Goal: Task Accomplishment & Management: Use online tool/utility

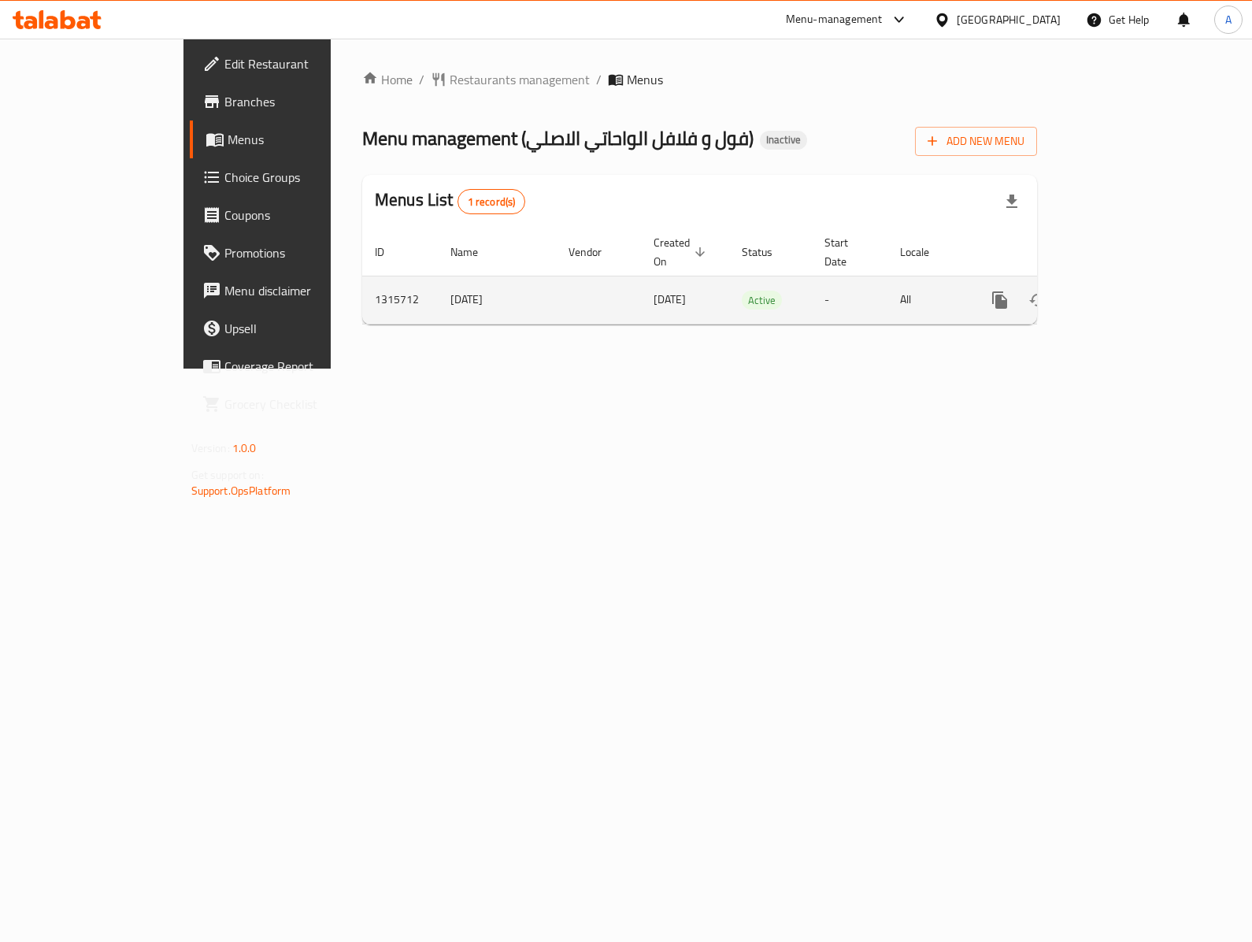
drag, startPoint x: 0, startPoint y: 0, endPoint x: 1183, endPoint y: 276, distance: 1214.7
click at [1123, 291] on icon "enhanced table" at bounding box center [1113, 300] width 19 height 19
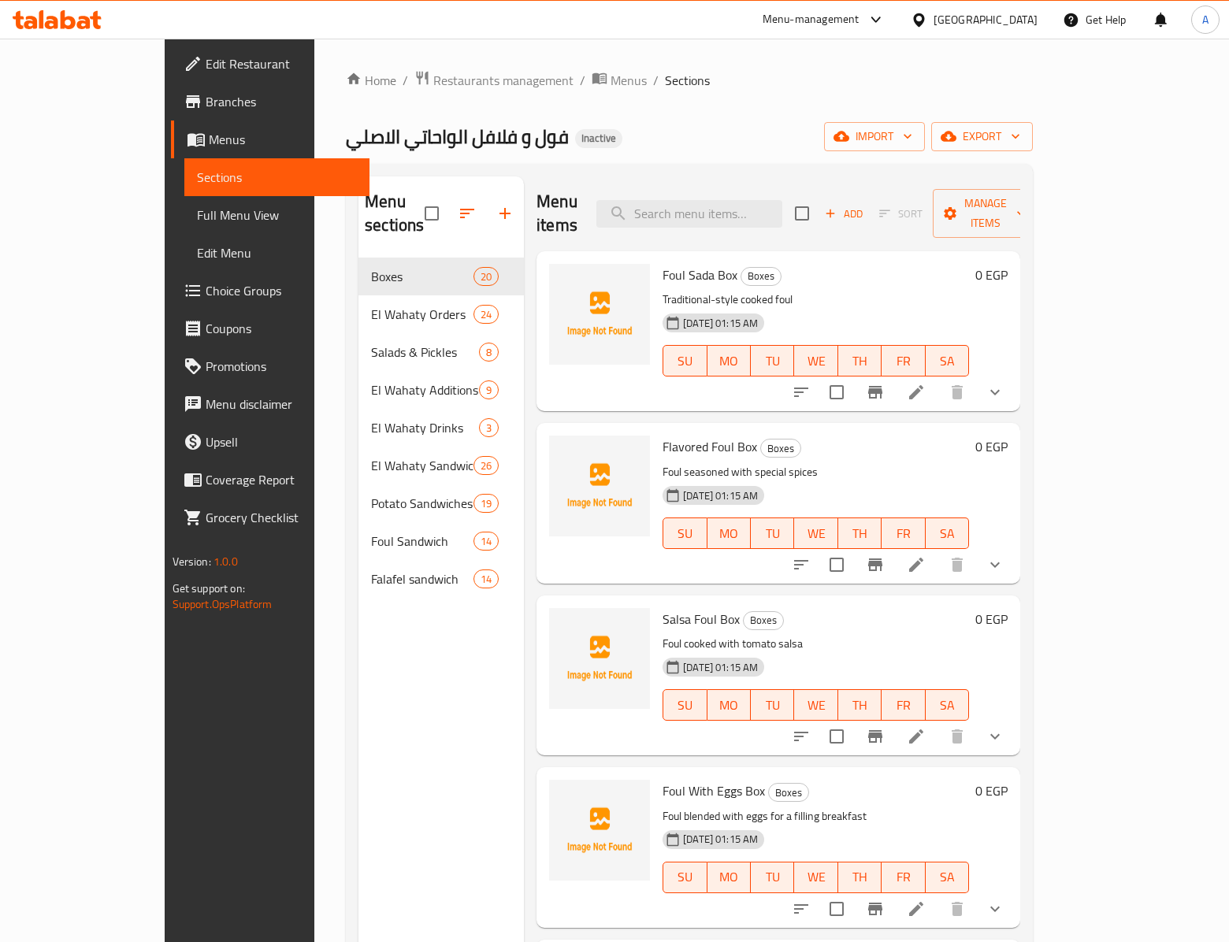
click at [197, 214] on span "Full Menu View" at bounding box center [277, 215] width 161 height 19
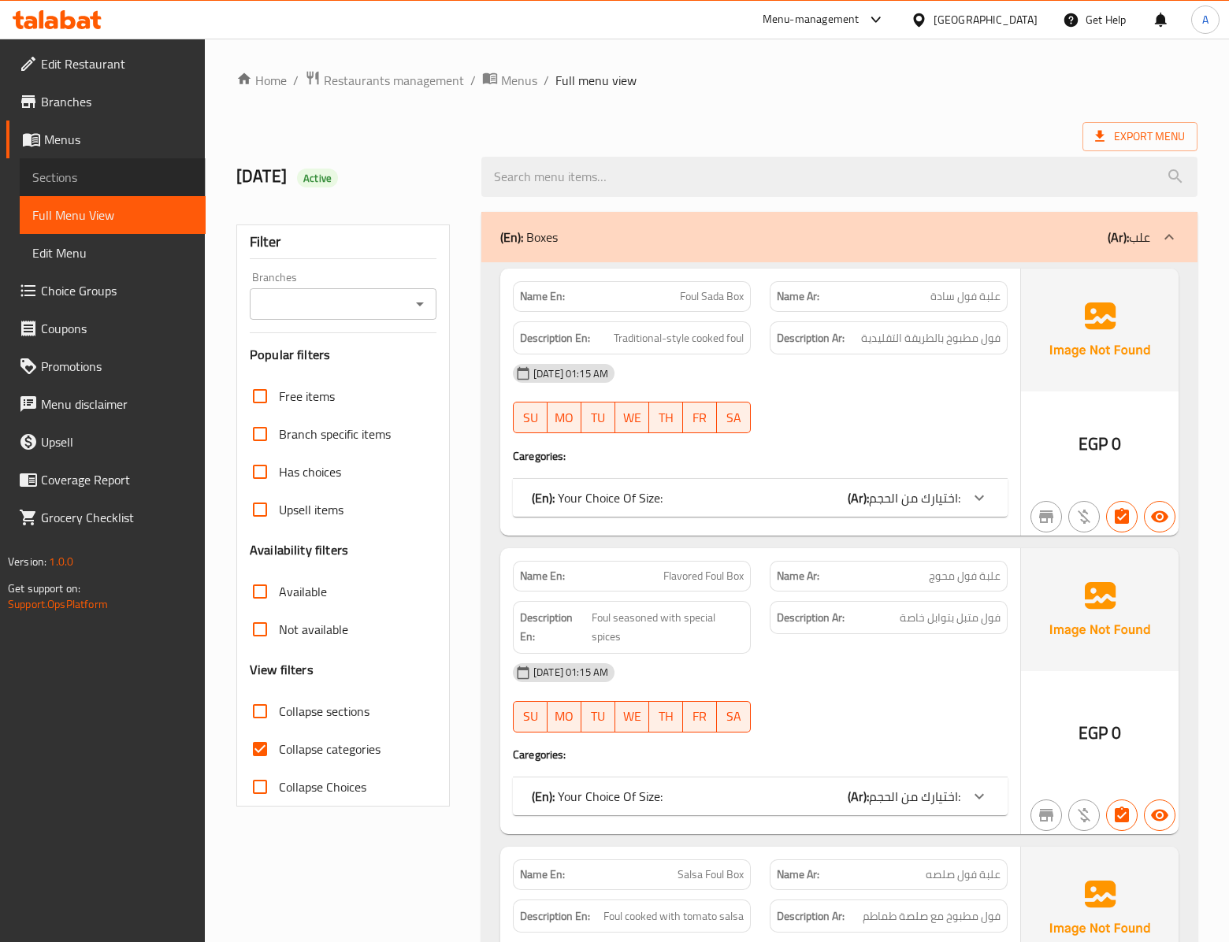
click at [52, 158] on link "Sections" at bounding box center [113, 177] width 186 height 38
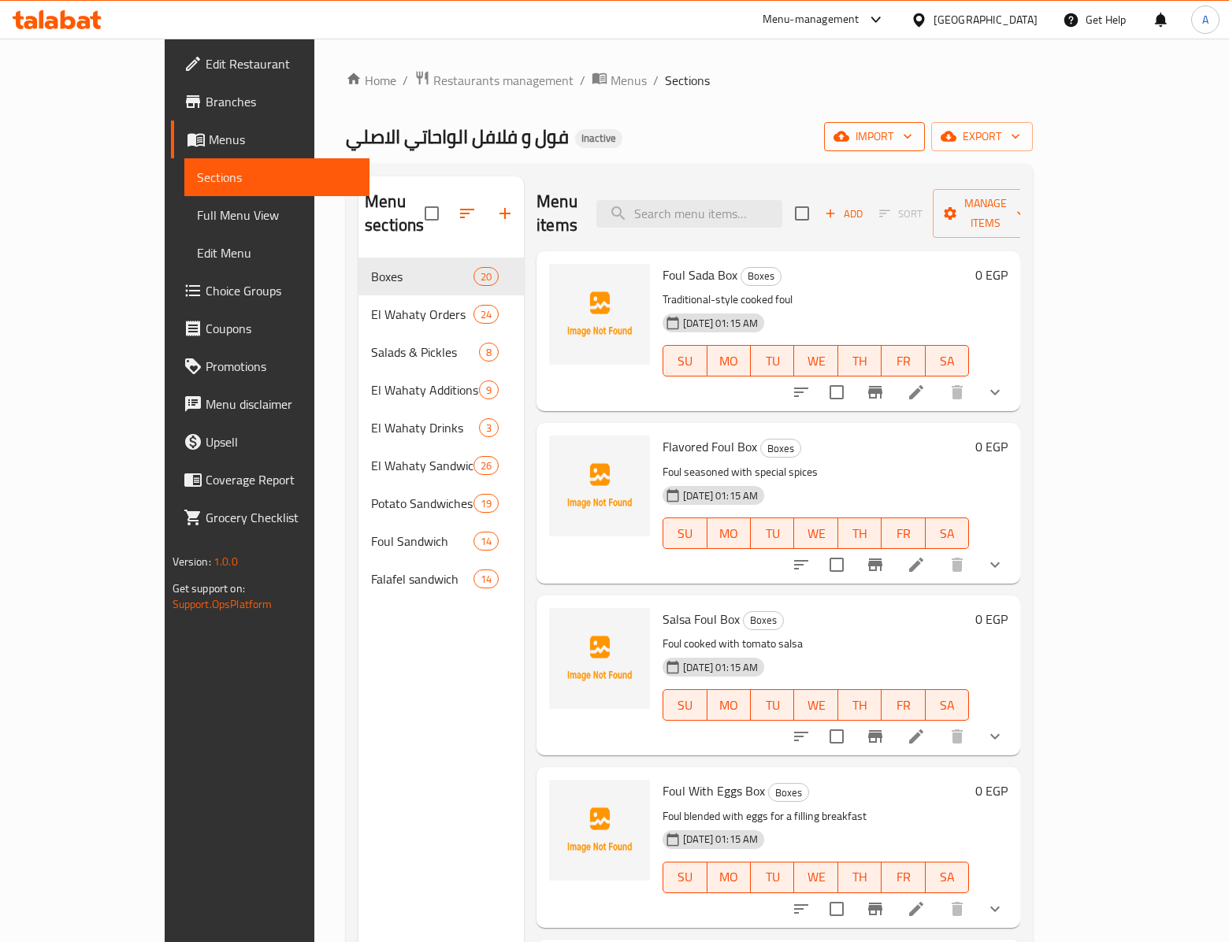
click at [912, 134] on span "import" at bounding box center [874, 137] width 76 height 20
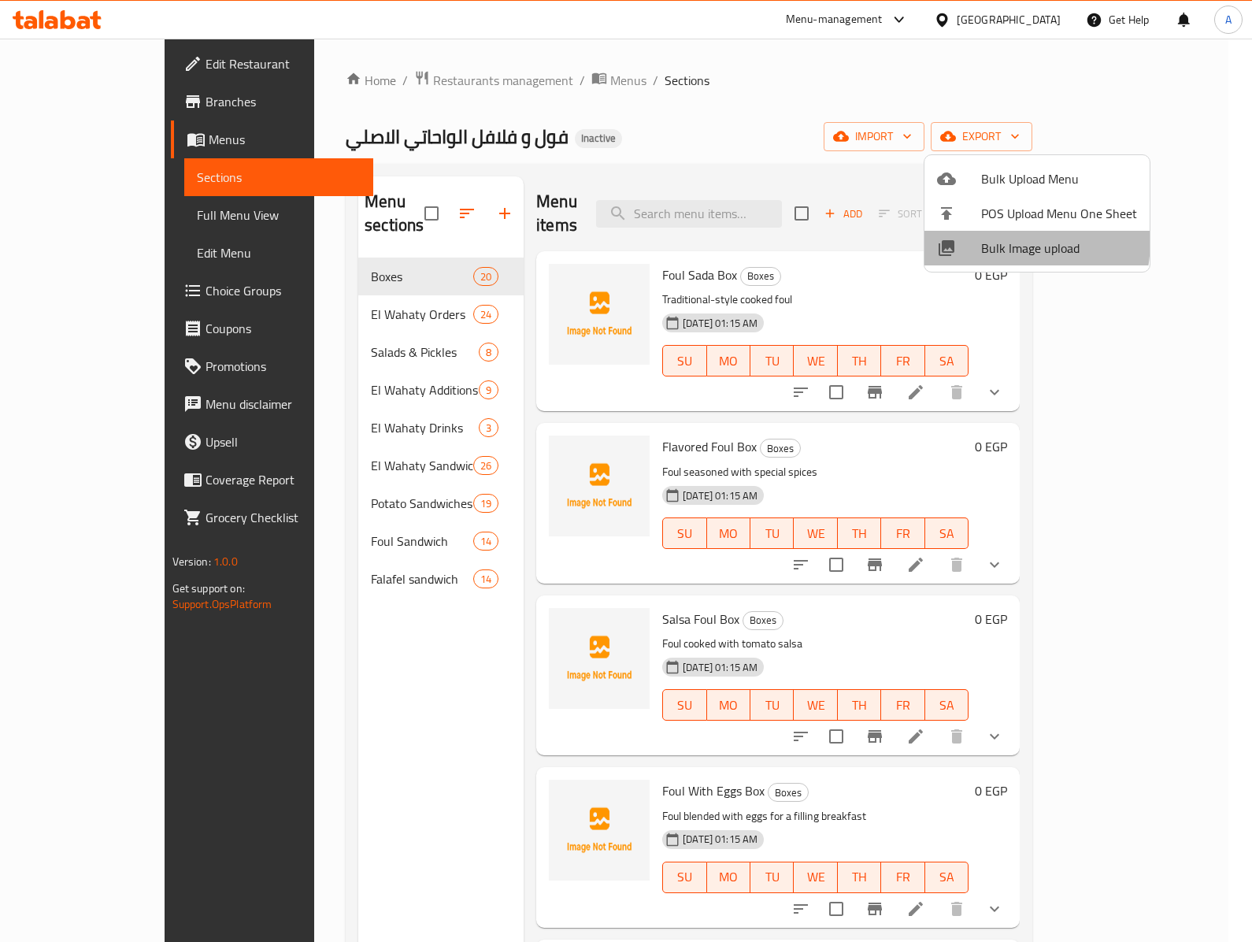
click at [970, 239] on div at bounding box center [959, 248] width 44 height 19
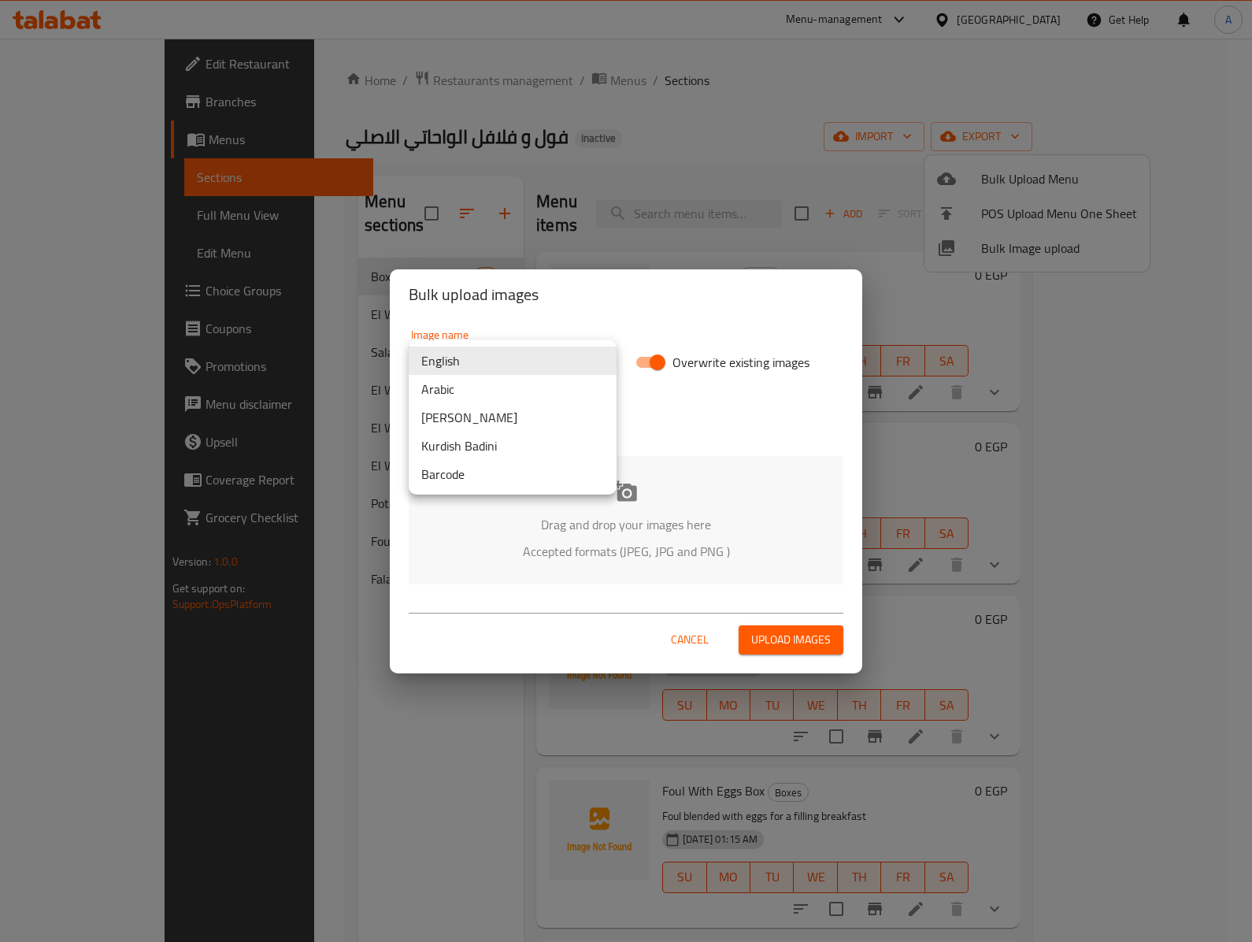
click at [444, 361] on body "​ Menu-management [GEOGRAPHIC_DATA] Get Help A Edit Restaurant Branches Menus S…" at bounding box center [626, 490] width 1252 height 903
click at [485, 384] on li "Arabic" at bounding box center [513, 389] width 208 height 28
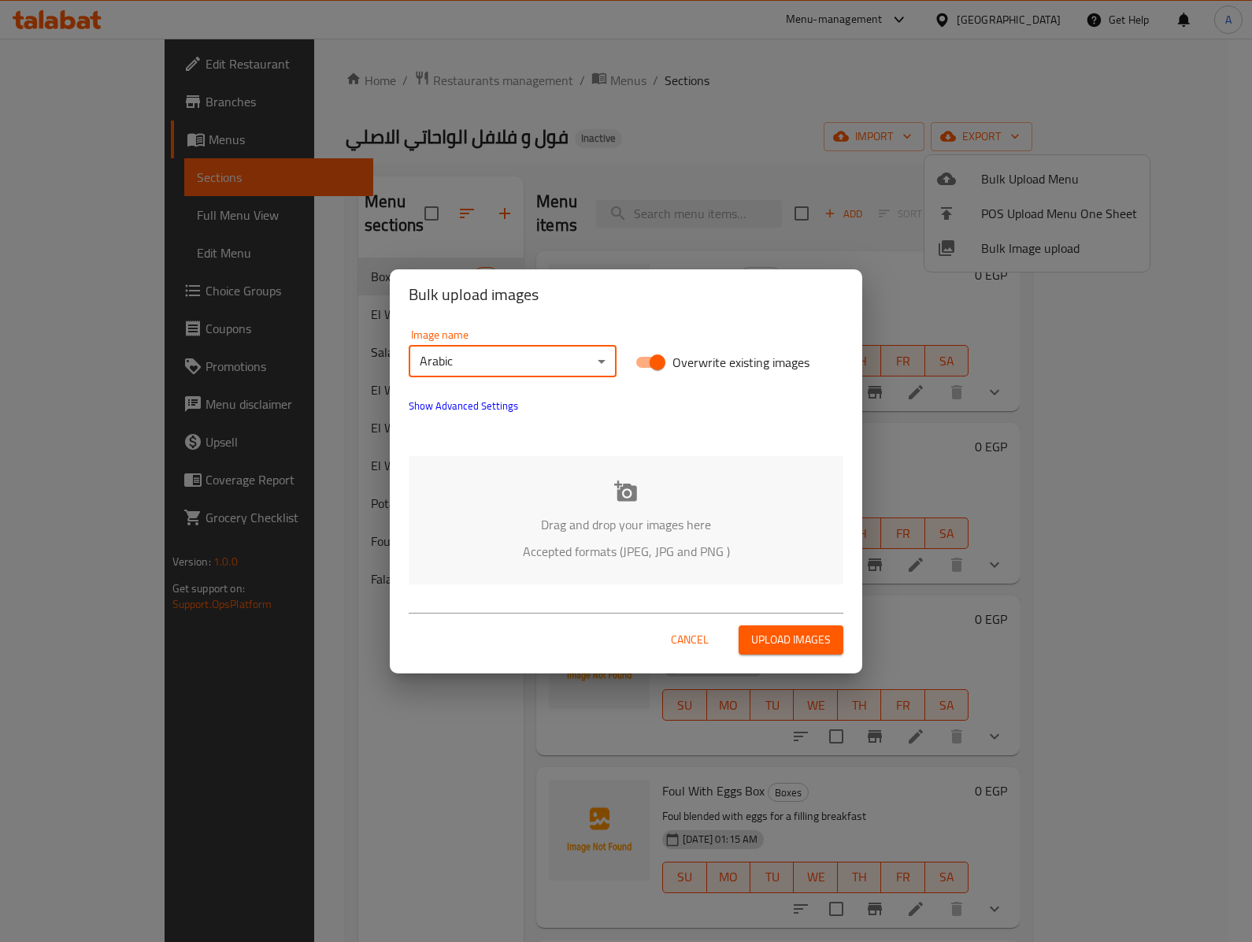
click at [605, 558] on p "Accepted formats (JPEG, JPG and PNG )" at bounding box center [626, 551] width 388 height 19
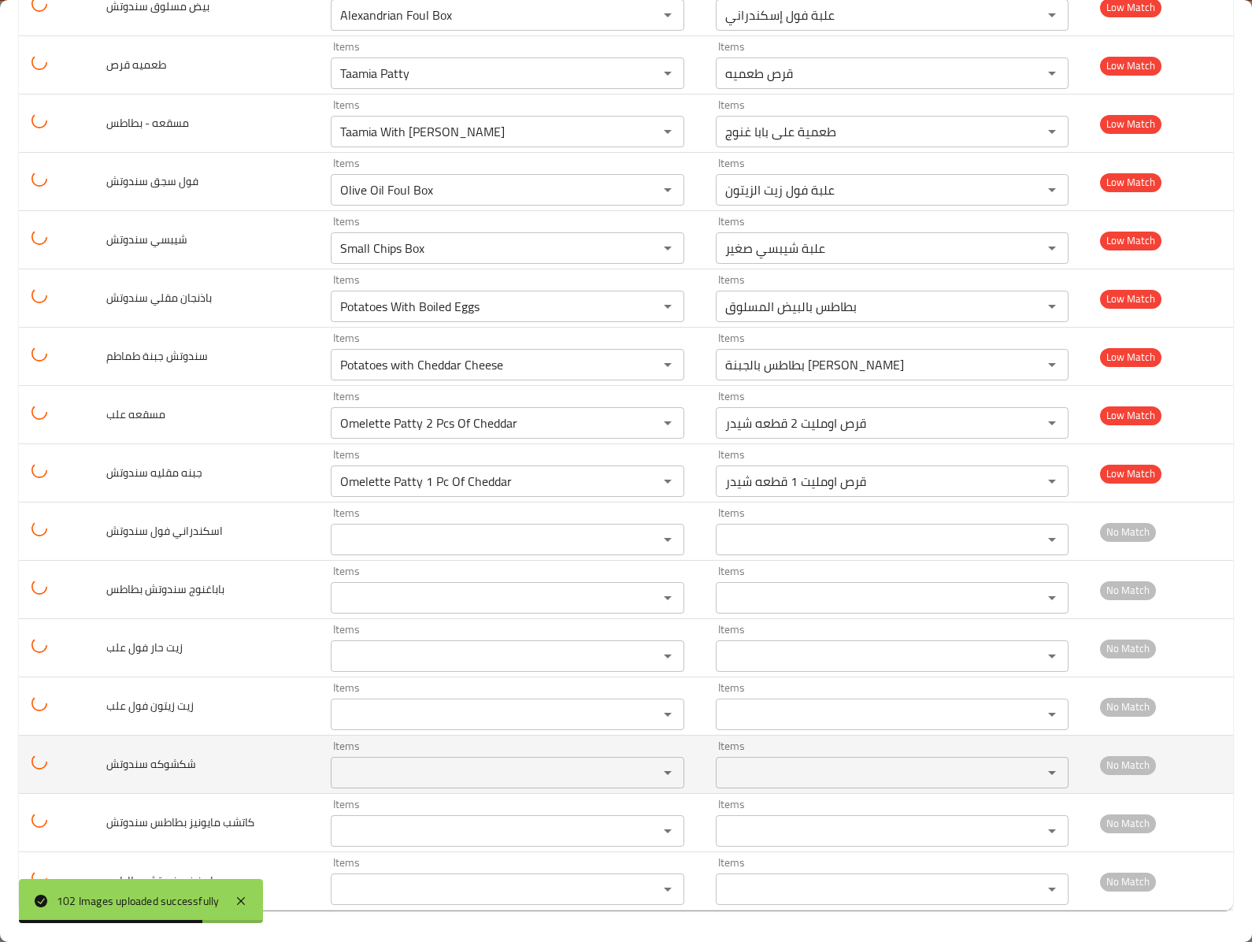
scroll to position [5356, 0]
click at [298, 736] on td "شكشوكه سندوتش" at bounding box center [206, 765] width 224 height 58
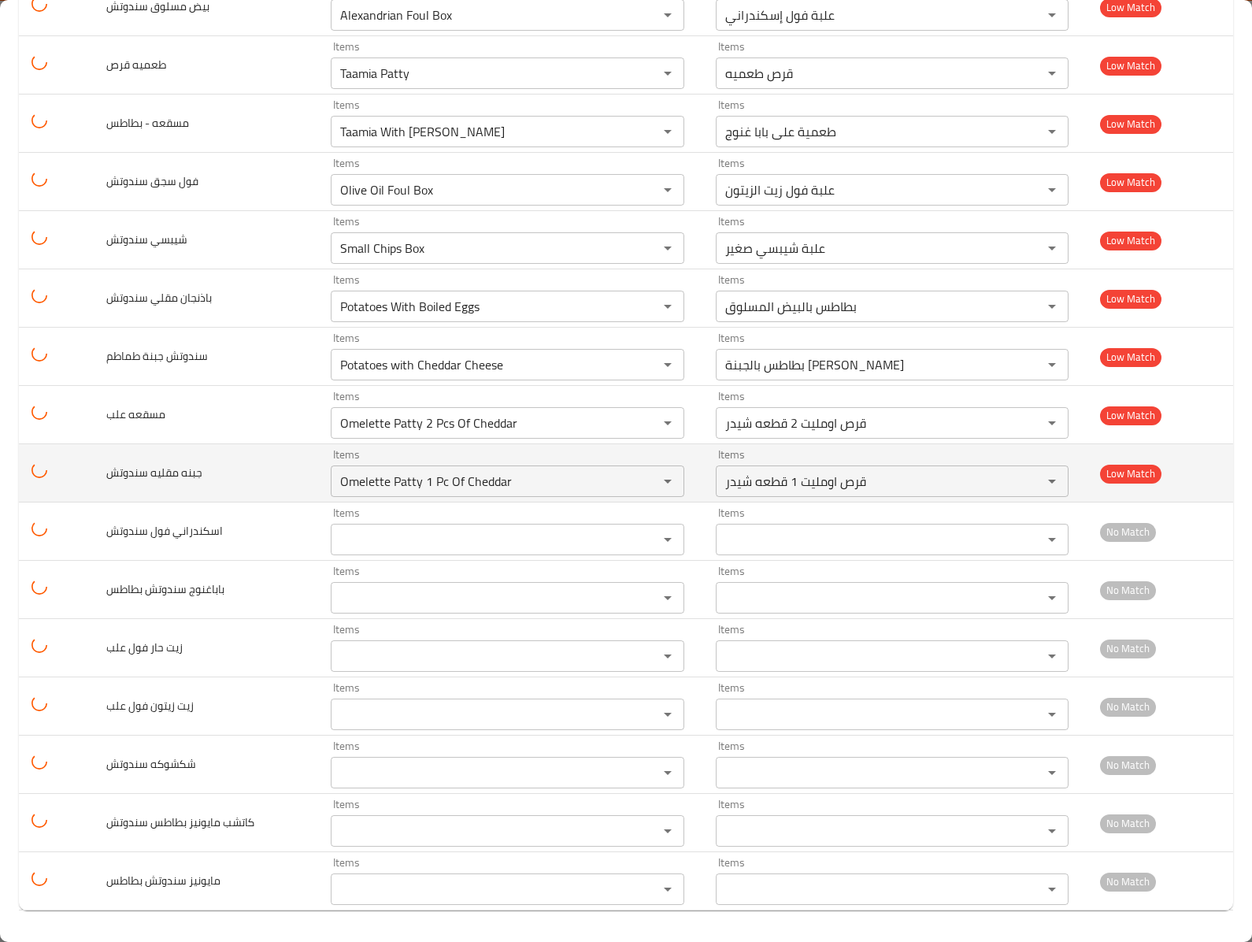
click at [233, 454] on td "جبنه مقليه سندوتش" at bounding box center [206, 473] width 224 height 58
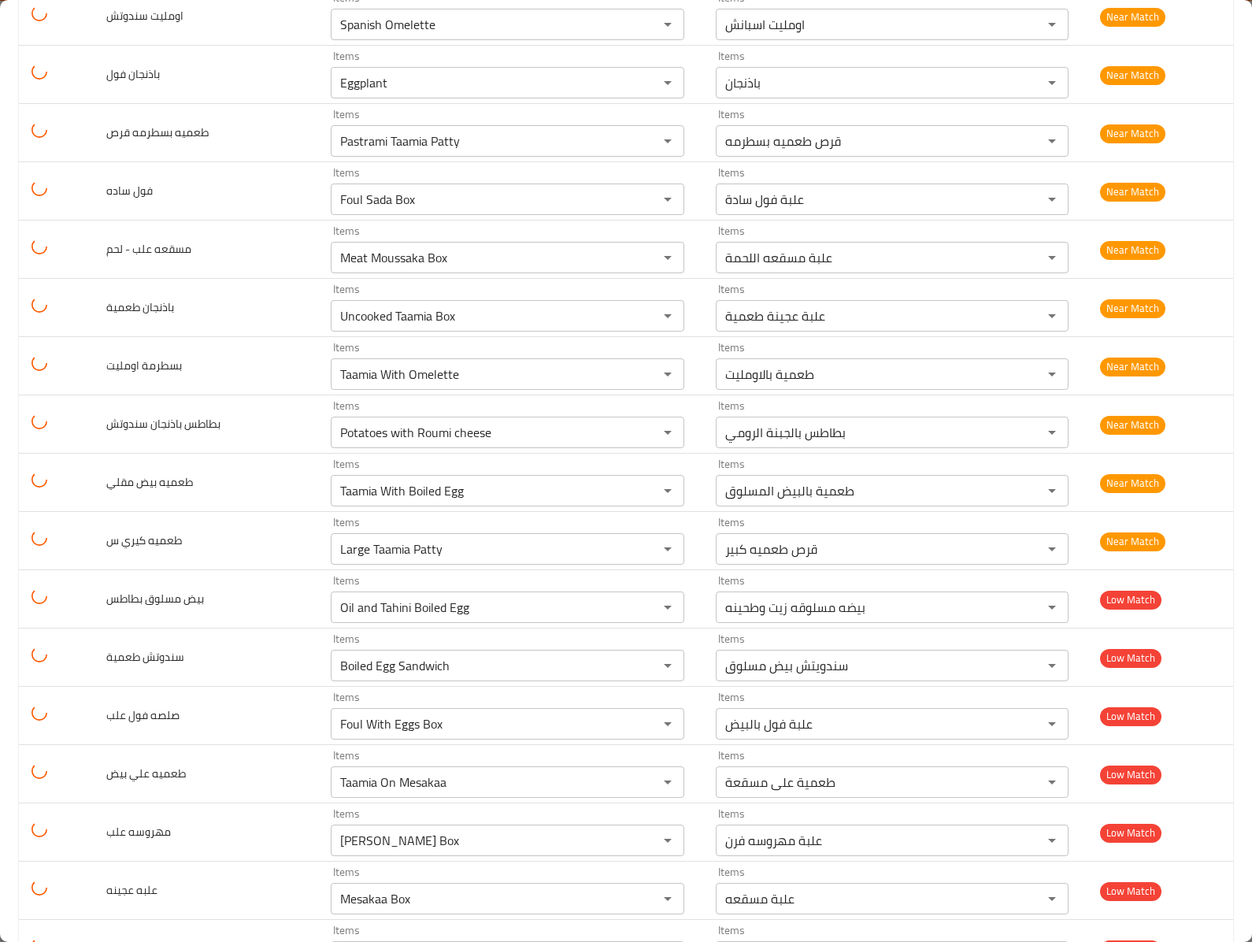
scroll to position [2205, 0]
